Goal: Task Accomplishment & Management: Manage account settings

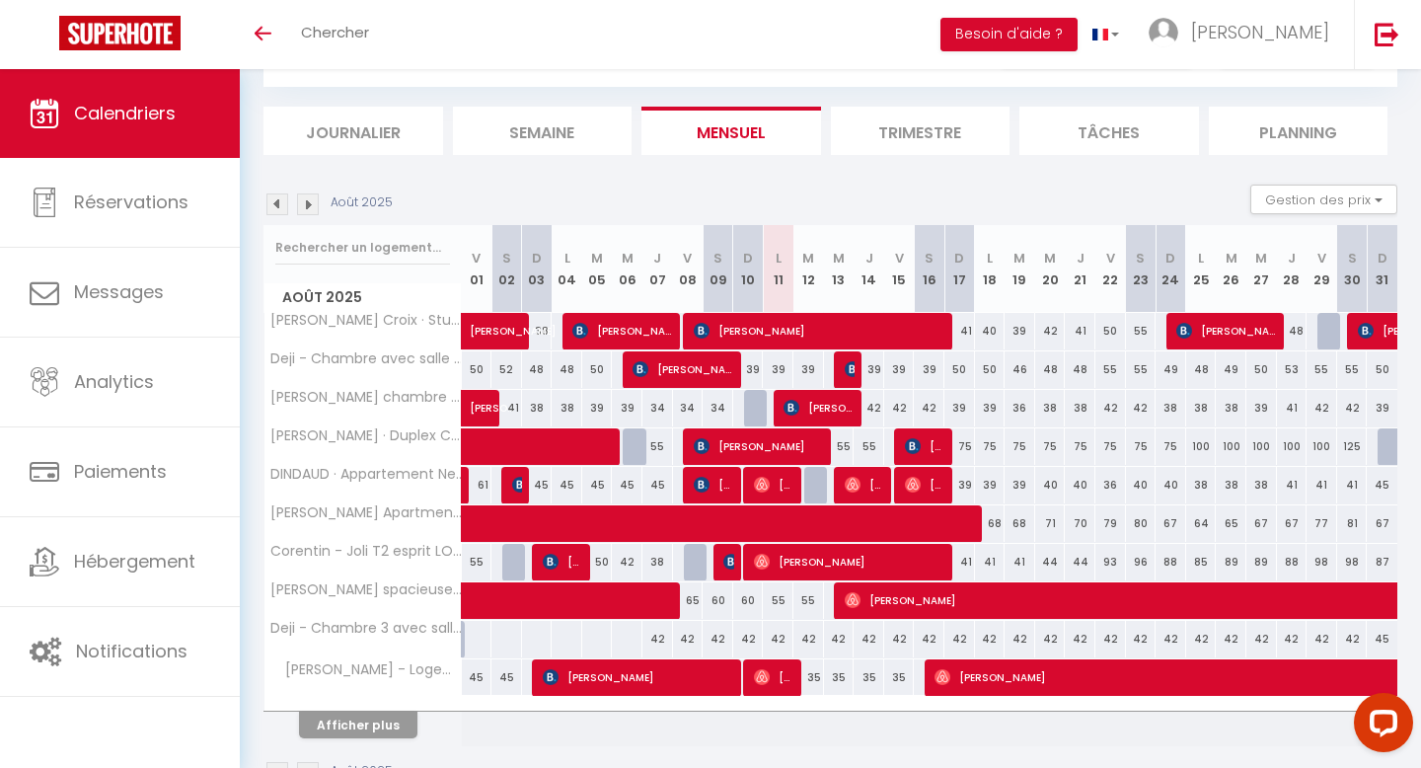
scroll to position [102, 0]
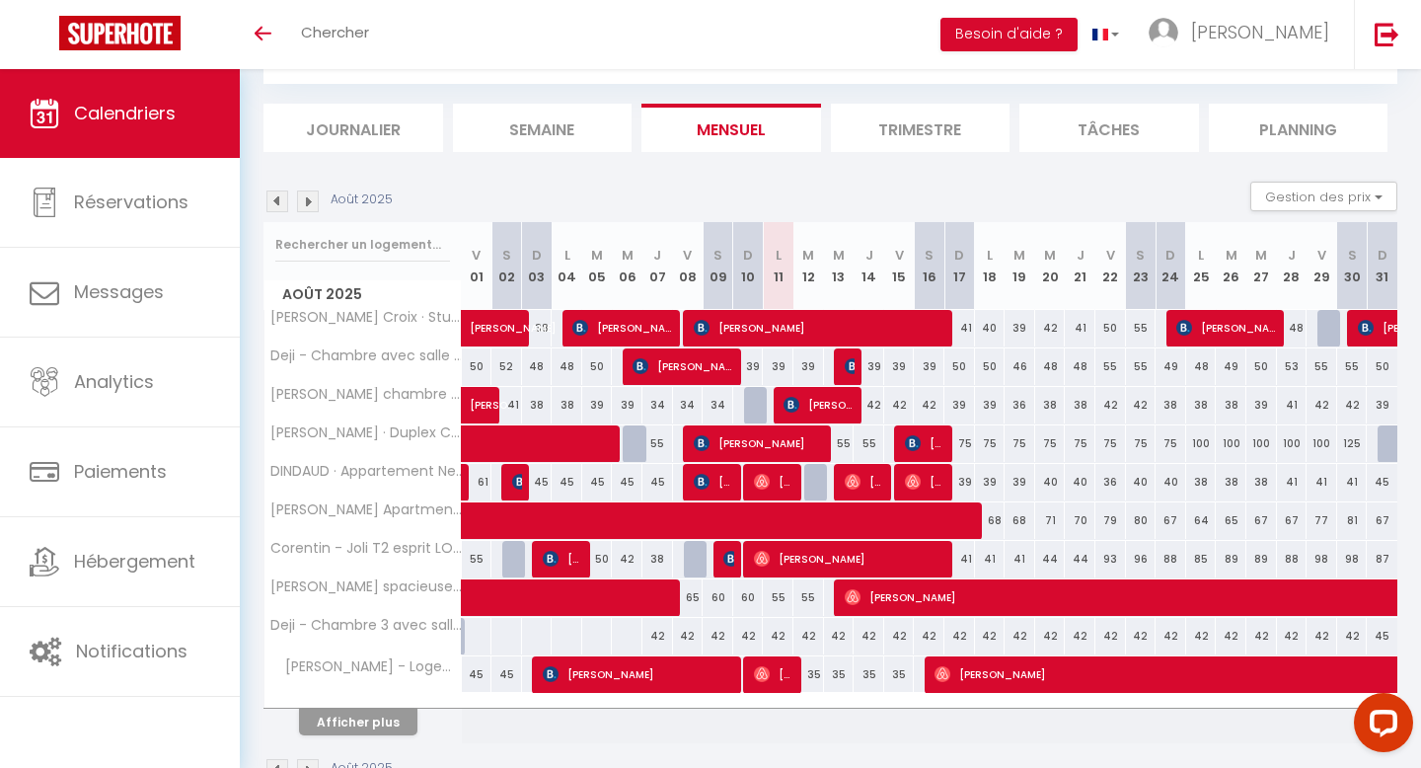
click at [805, 638] on div "42" at bounding box center [808, 636] width 31 height 37
type input "42"
type input "Mar 12 Août 2025"
type input "Mer 13 Août 2025"
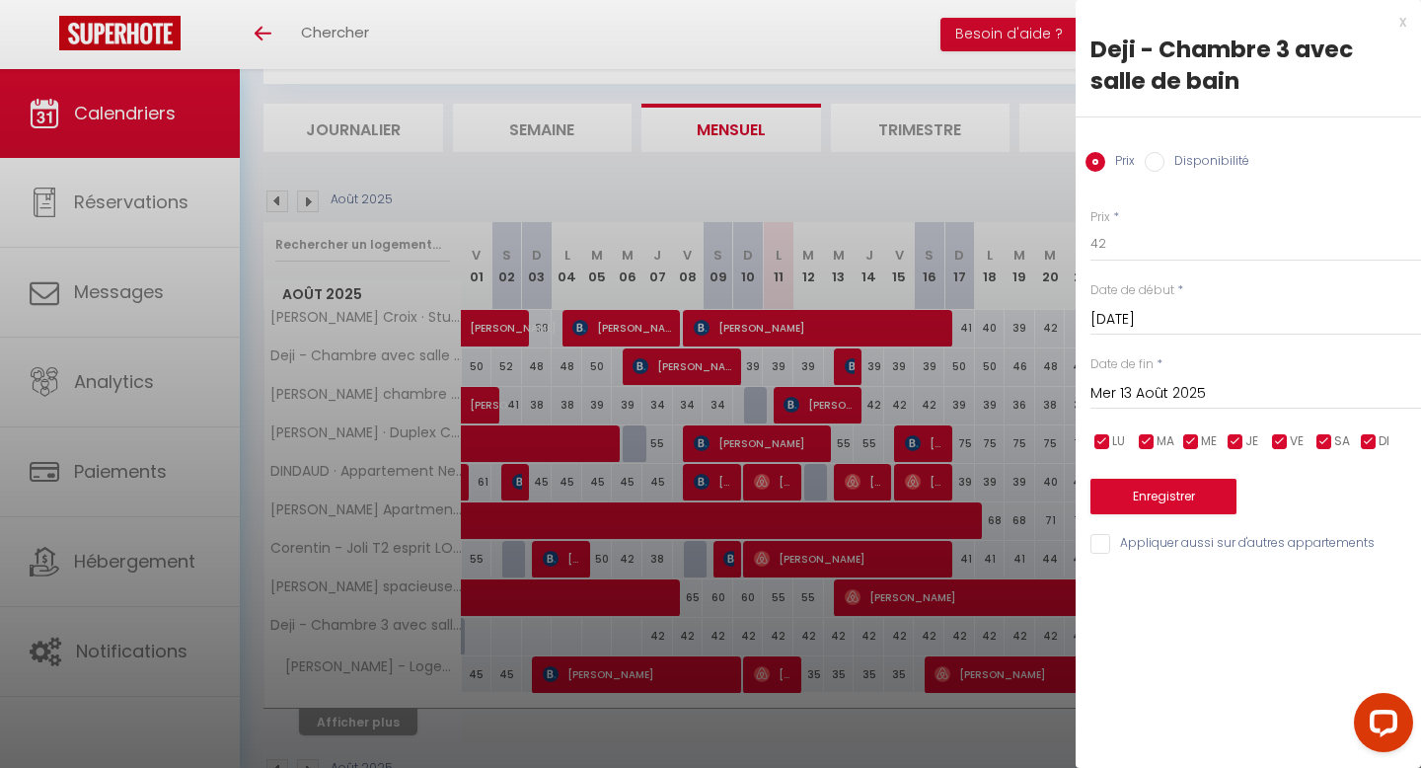
click at [727, 559] on div at bounding box center [710, 384] width 1421 height 768
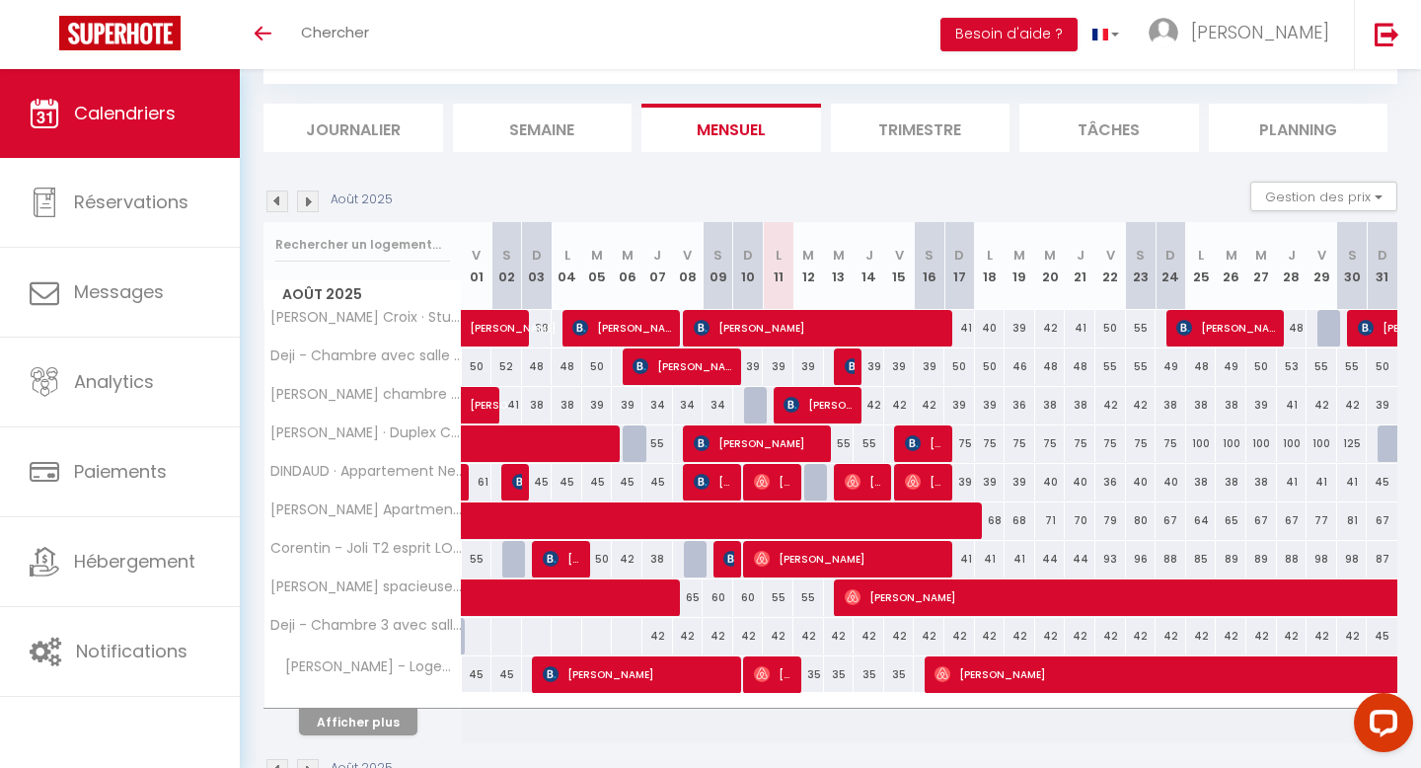
click at [751, 633] on div "42" at bounding box center [748, 636] width 31 height 37
type input "42"
type input "Dim 10 Août 2025"
type input "Lun 11 Août 2025"
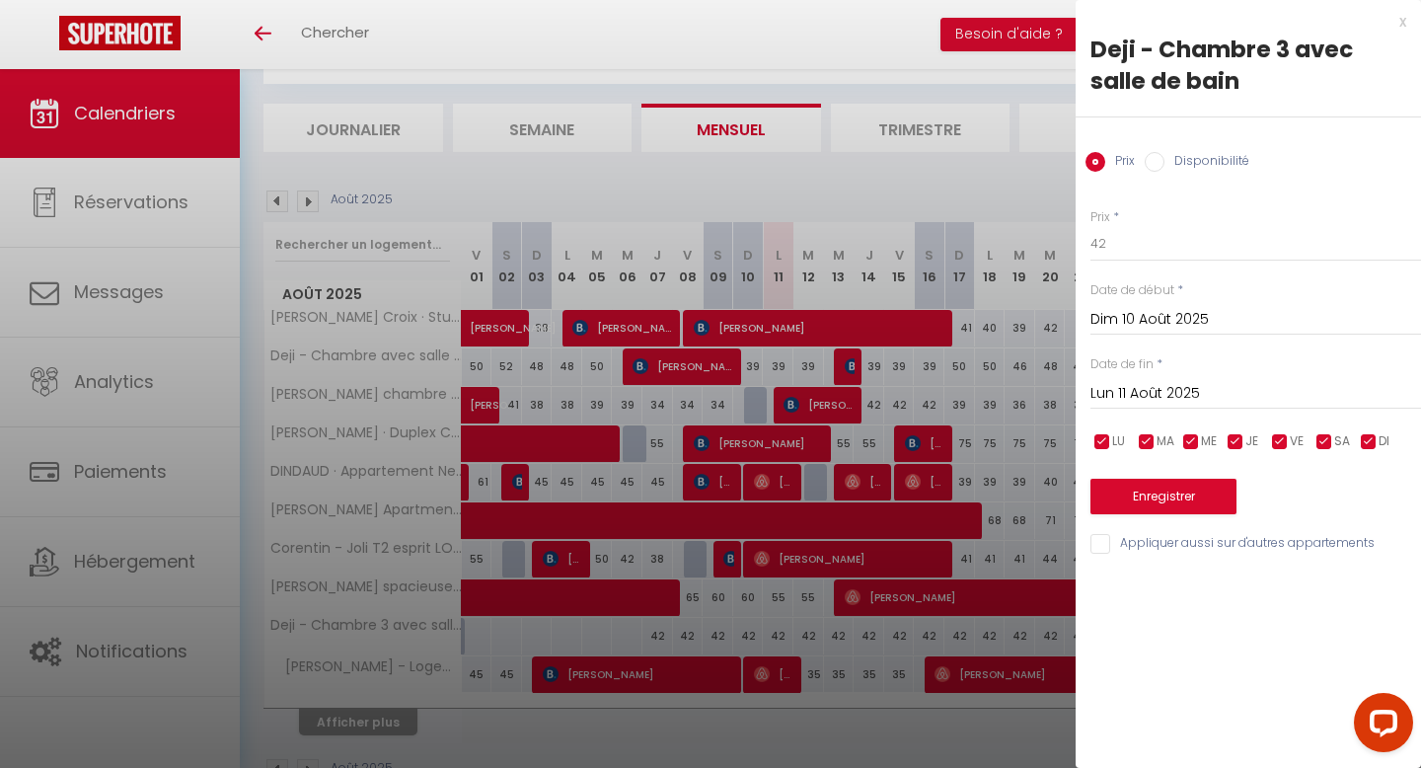
click at [751, 633] on div at bounding box center [710, 384] width 1421 height 768
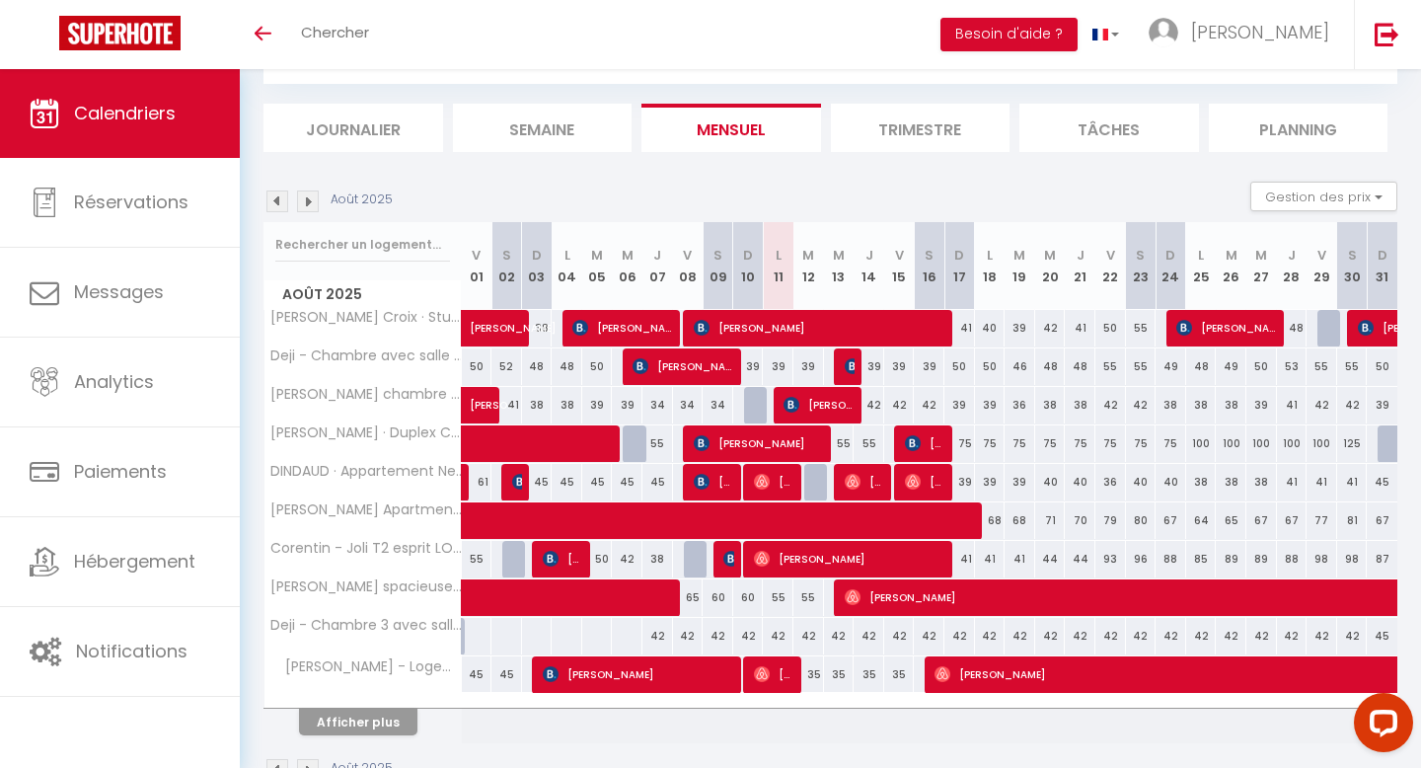
click at [776, 633] on div "42" at bounding box center [778, 636] width 31 height 37
type input "42"
type input "Lun 11 Août 2025"
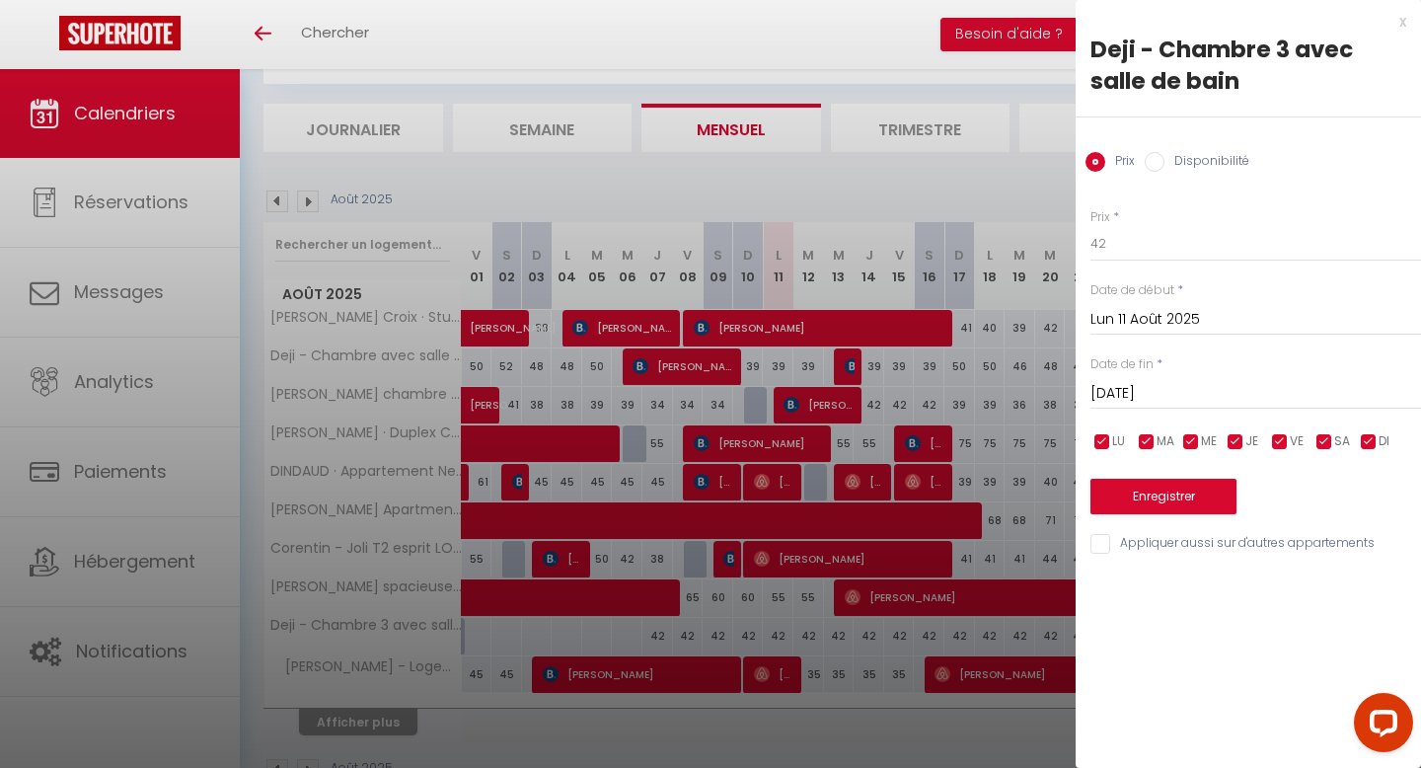
click at [1180, 386] on input "Mar 12 Août 2025" at bounding box center [1255, 394] width 331 height 26
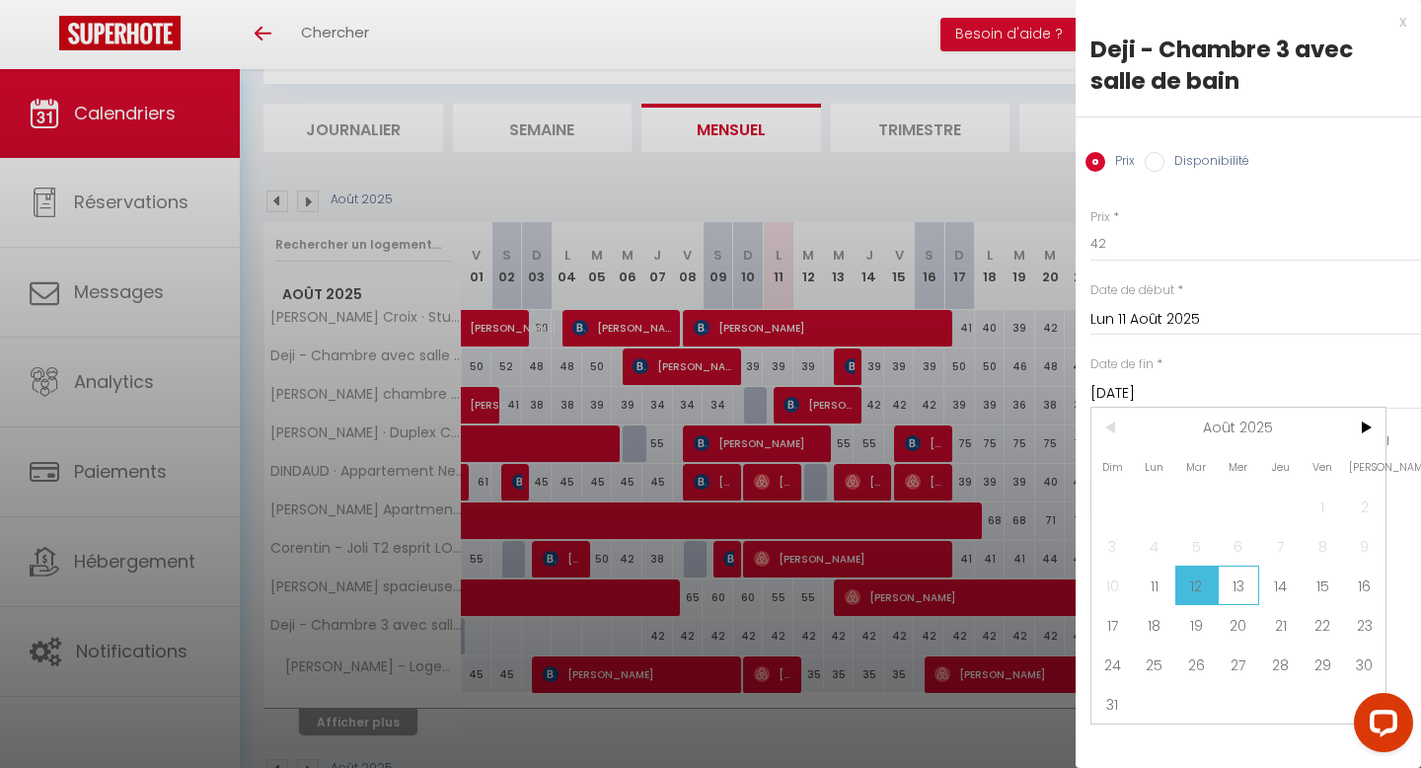
click at [1242, 588] on span "13" at bounding box center [1239, 584] width 42 height 39
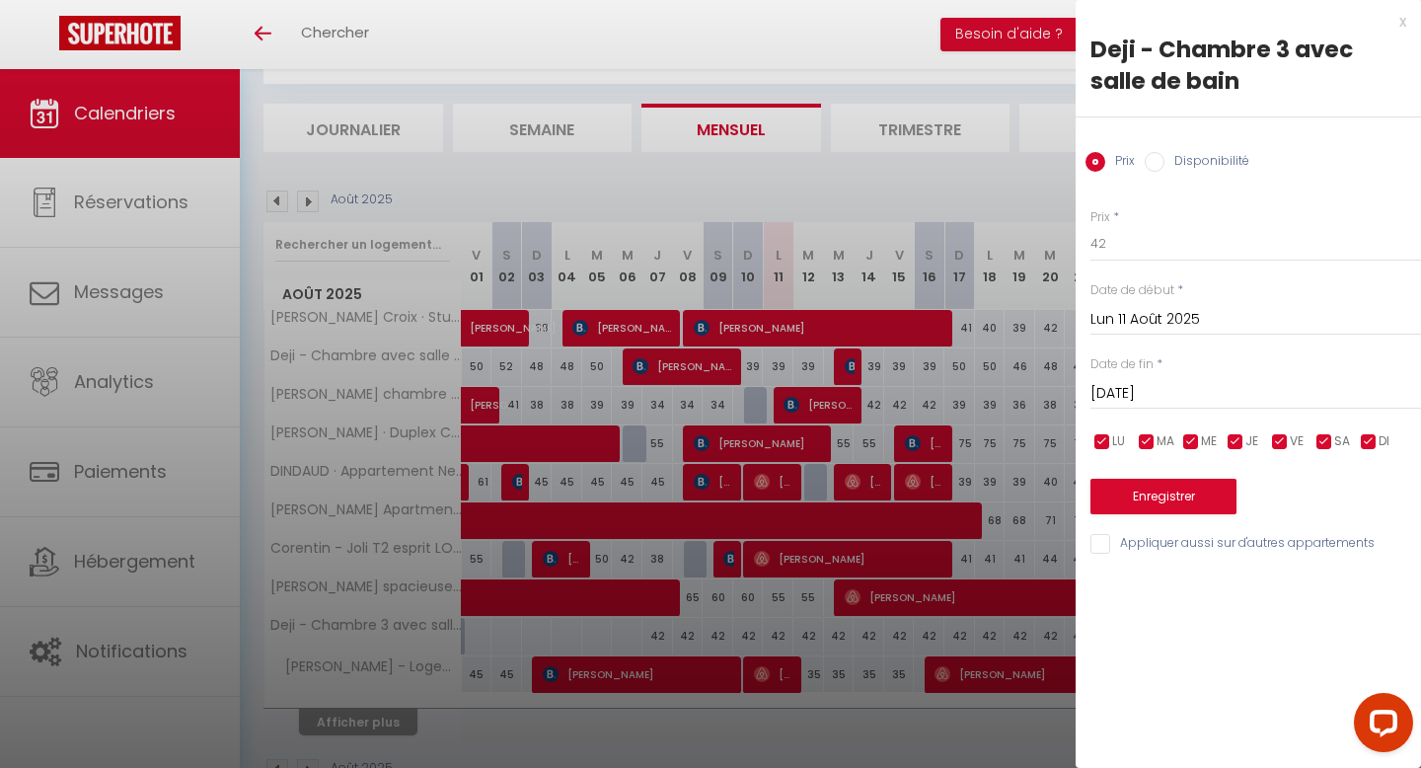
type input "Mer 13 Août 2025"
click at [1171, 167] on label "Disponibilité" at bounding box center [1206, 163] width 85 height 22
click at [1164, 167] on input "Disponibilité" at bounding box center [1155, 162] width 20 height 20
radio input "true"
radio input "false"
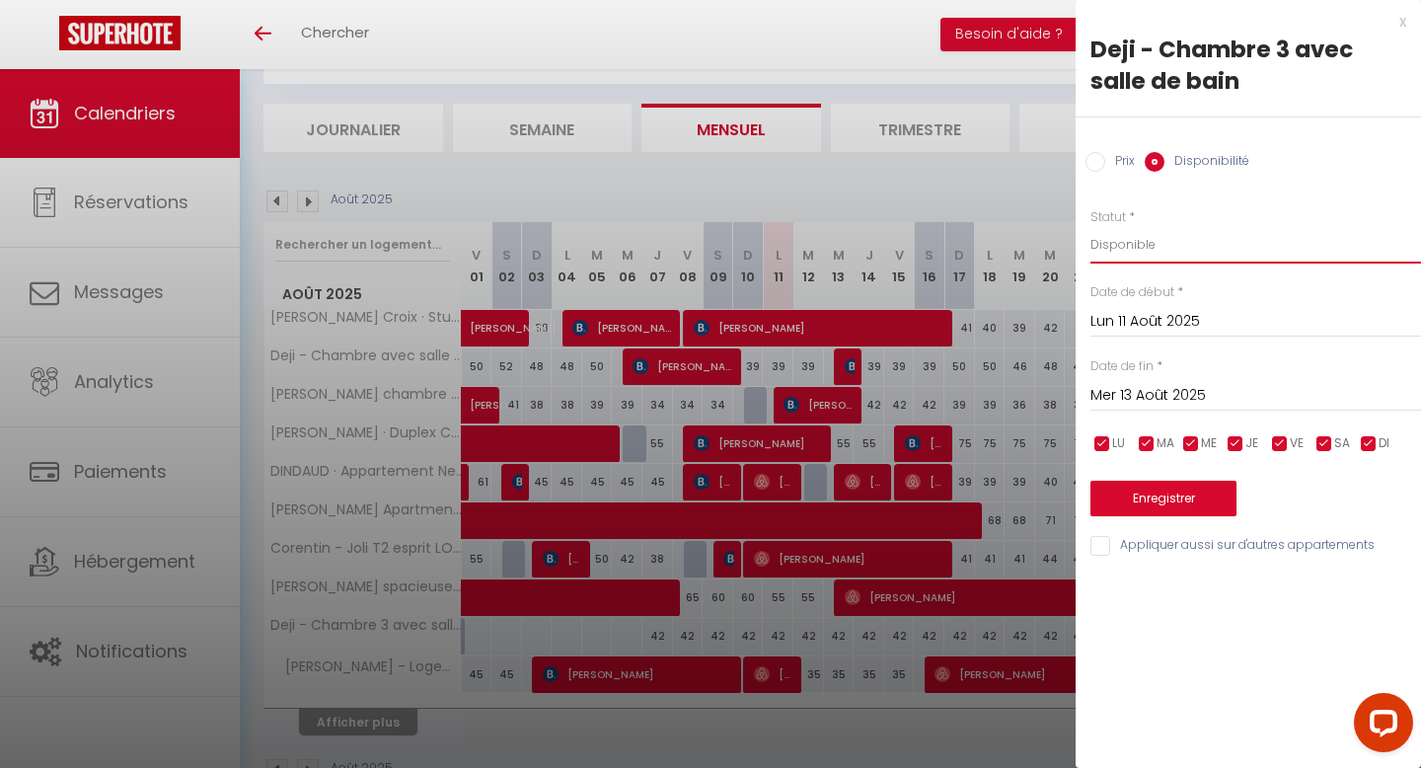
click at [1147, 231] on select "Disponible Indisponible" at bounding box center [1255, 244] width 331 height 37
select select "0"
click at [1165, 498] on button "Enregistrer" at bounding box center [1163, 499] width 146 height 36
